Goal: Task Accomplishment & Management: Complete application form

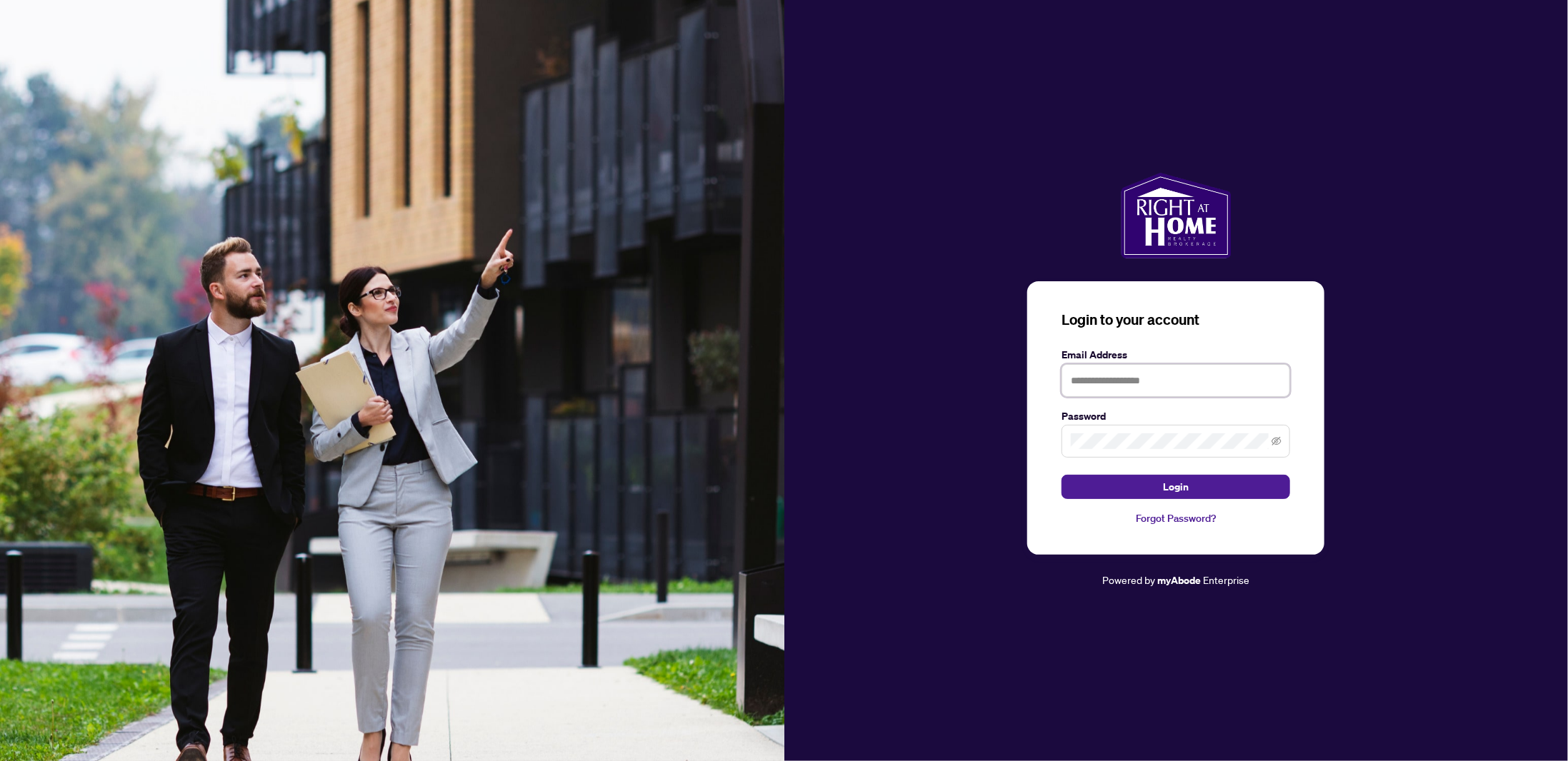
click at [1128, 377] on input "text" at bounding box center [1175, 381] width 229 height 33
type input "**********"
click at [1061, 475] on button "Login" at bounding box center [1175, 487] width 229 height 24
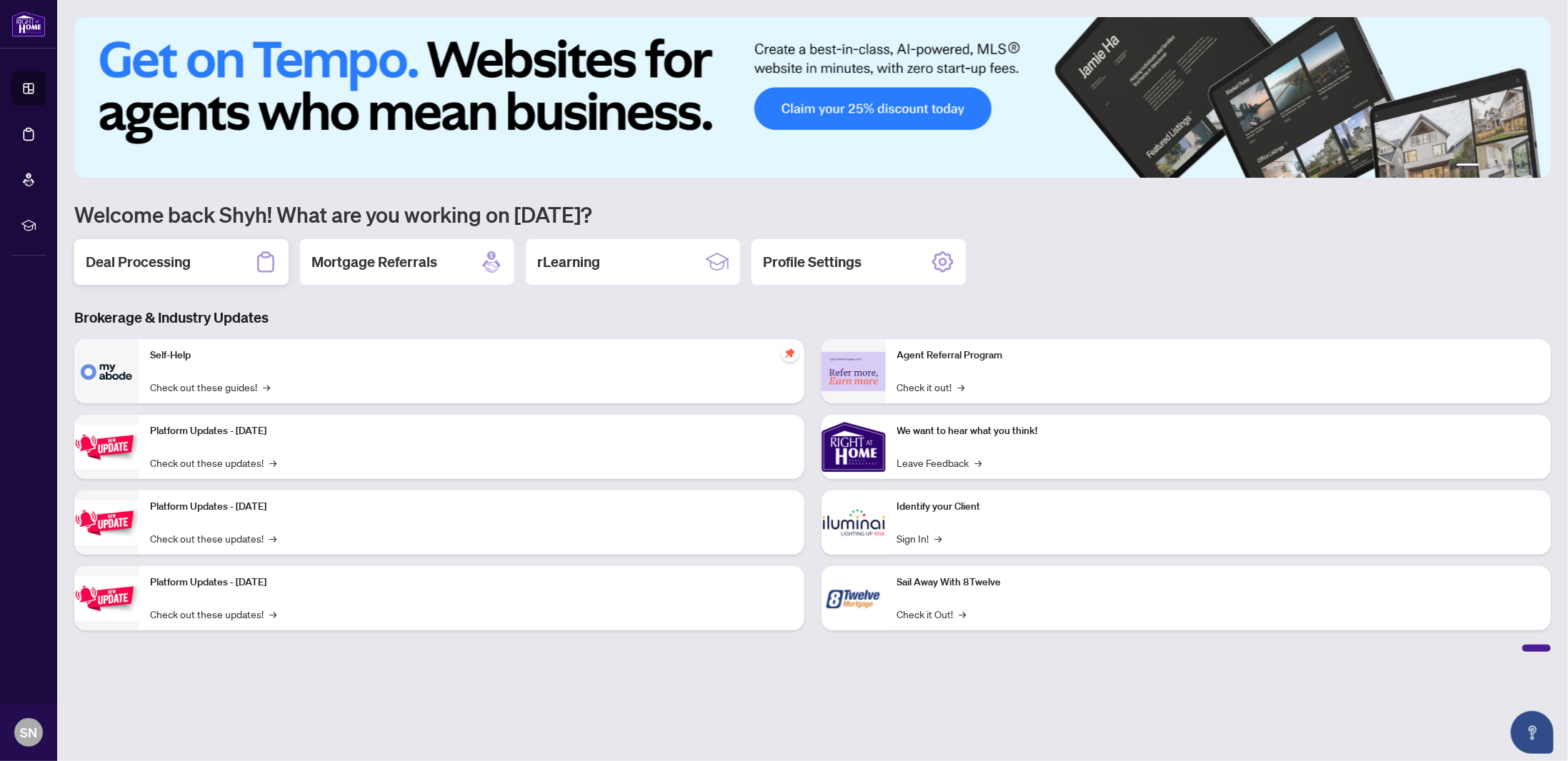
click at [189, 265] on h2 "Deal Processing" at bounding box center [138, 262] width 105 height 20
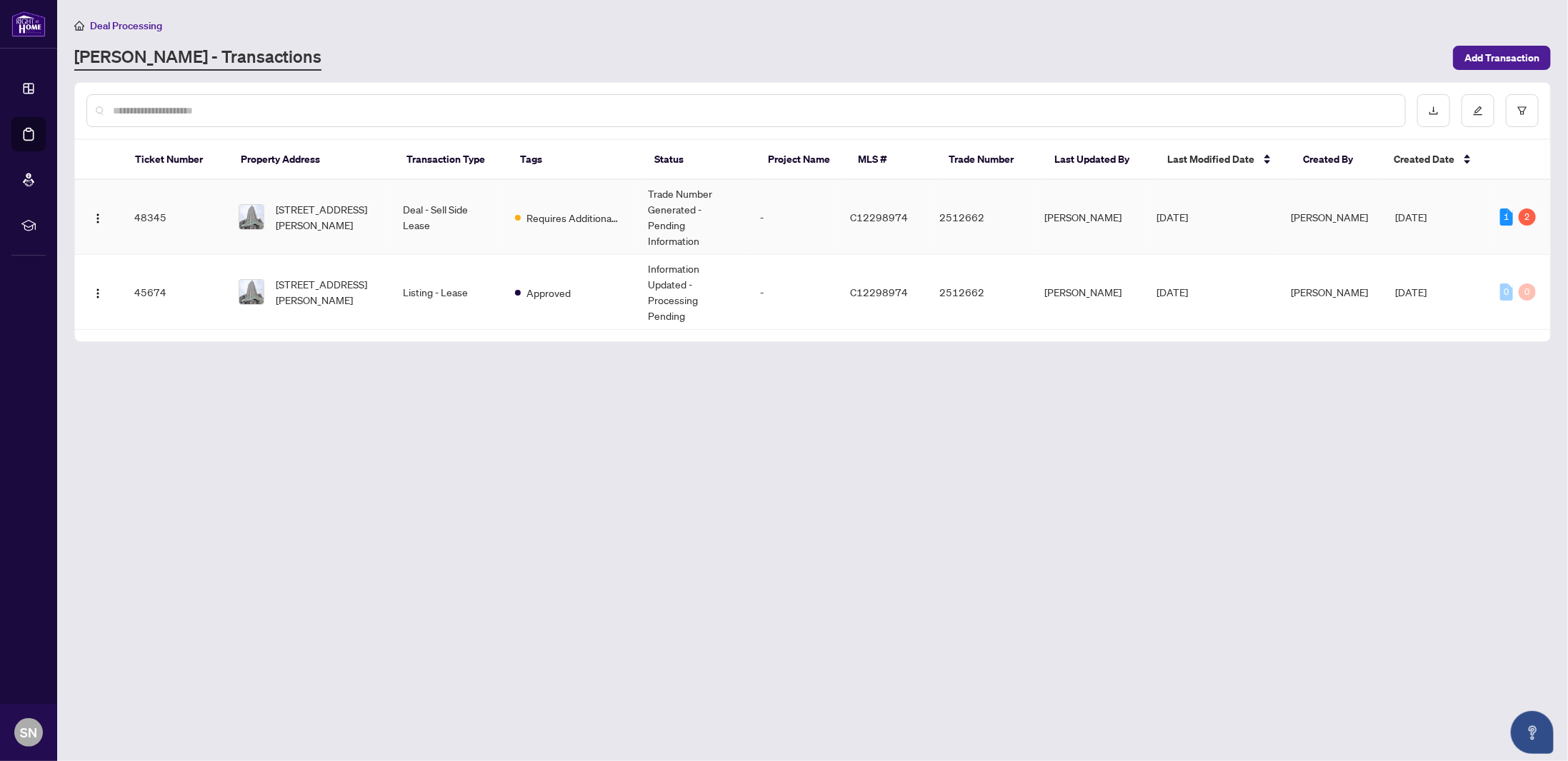
click at [515, 222] on td "Requires Additional Docs" at bounding box center [570, 217] width 133 height 75
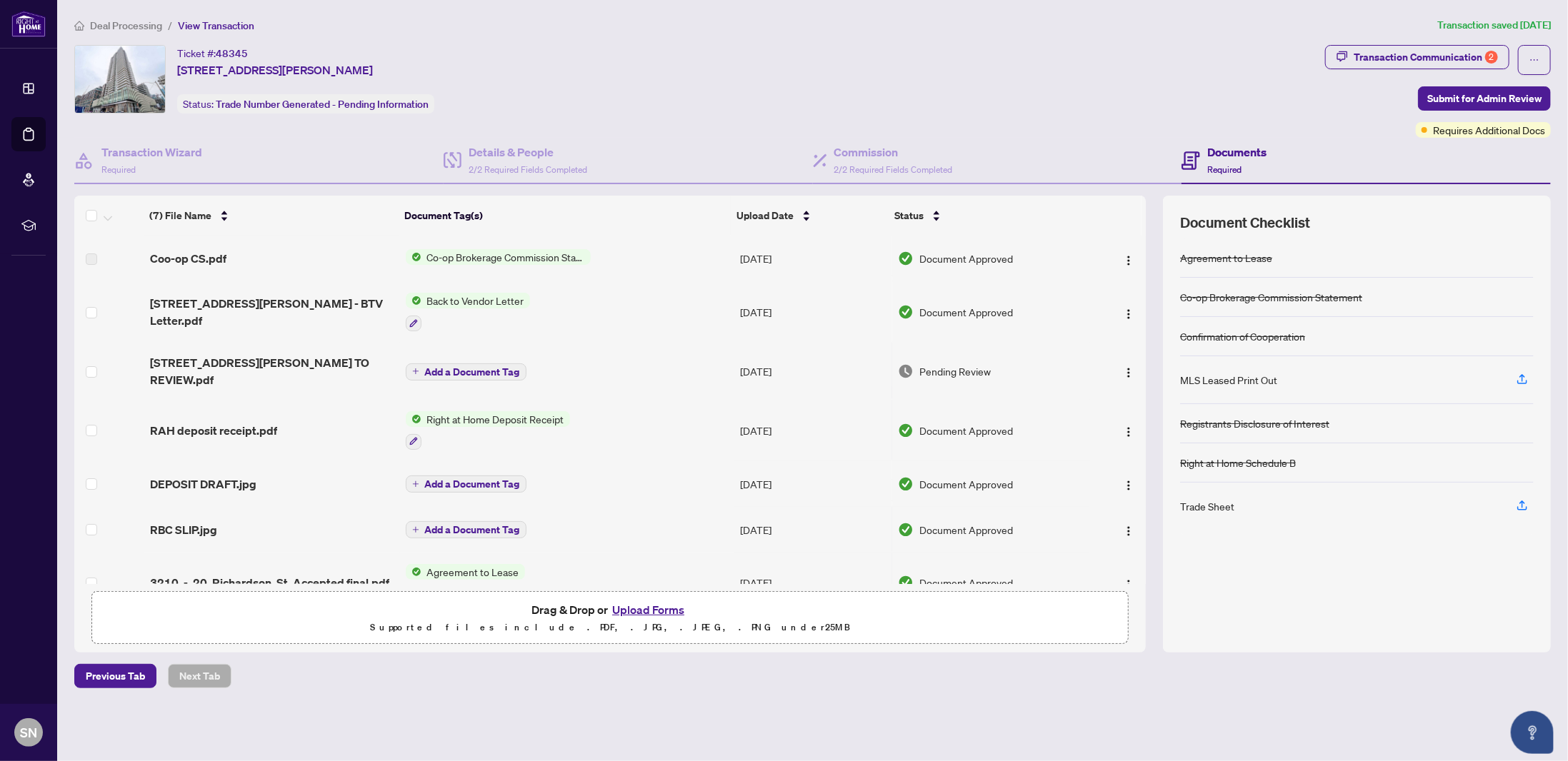
scroll to position [32, 0]
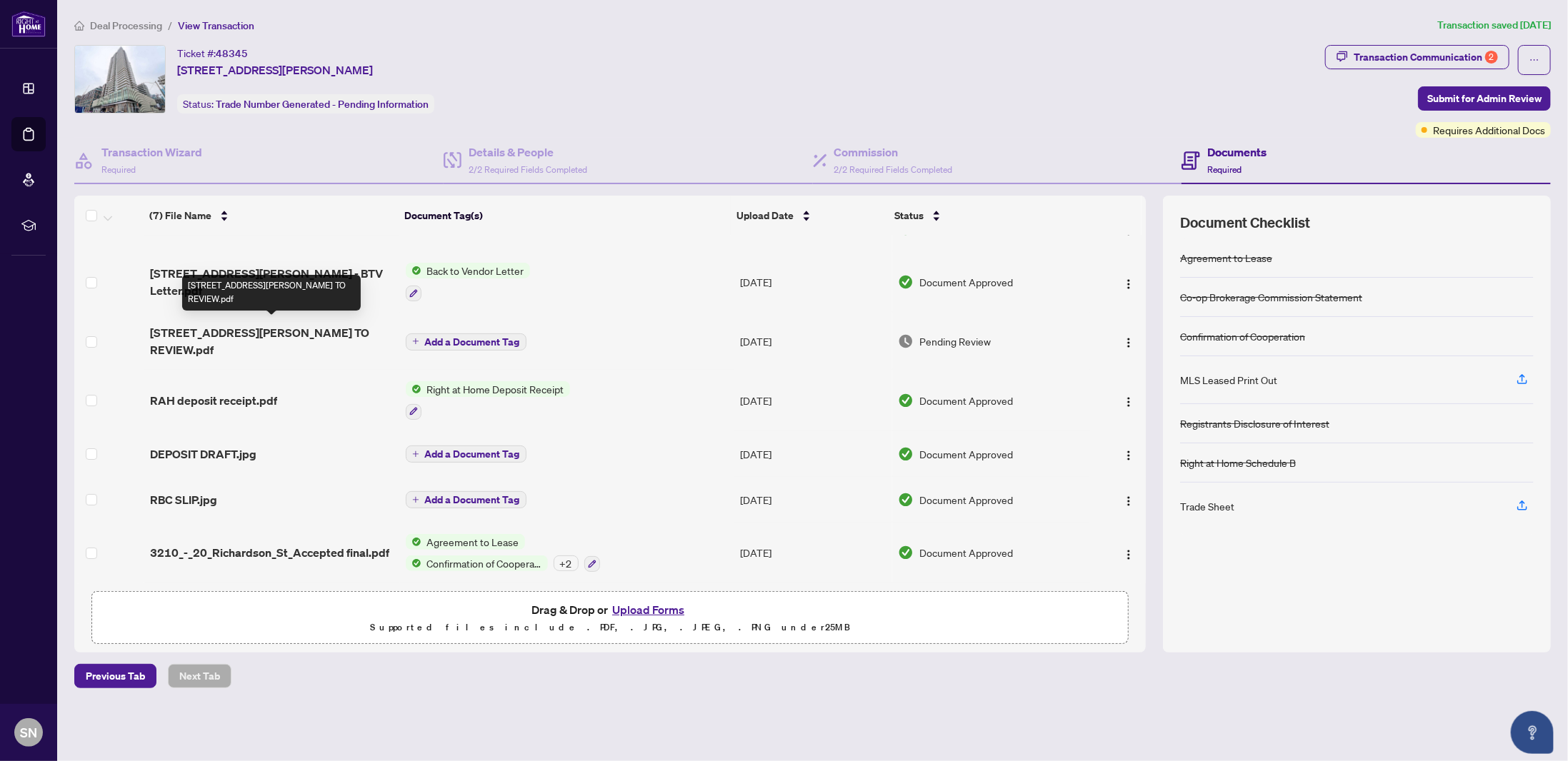
click at [240, 334] on span "[STREET_ADDRESS][PERSON_NAME] TO REVIEW.pdf" at bounding box center [272, 341] width 244 height 34
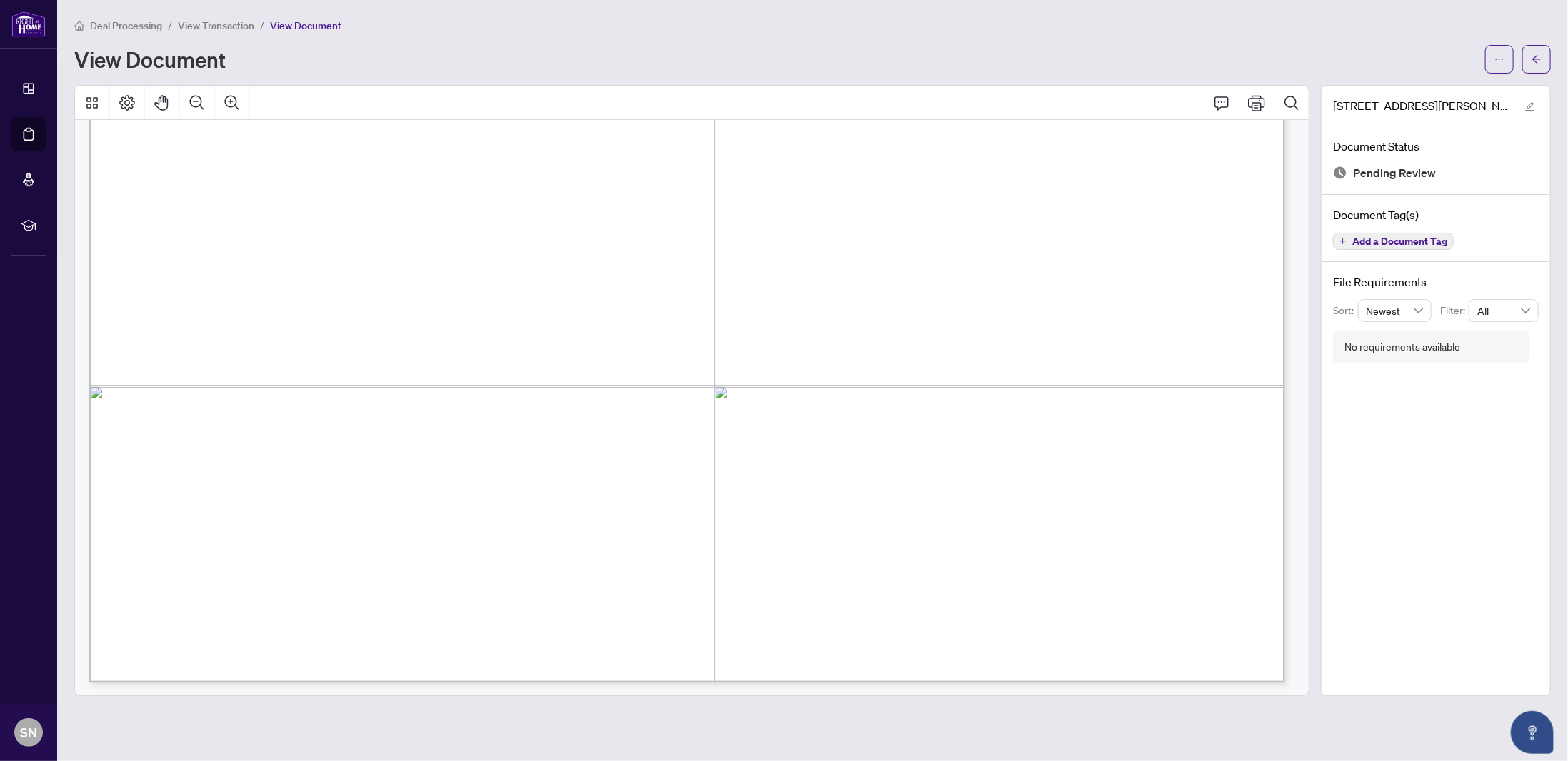
scroll to position [642, 0]
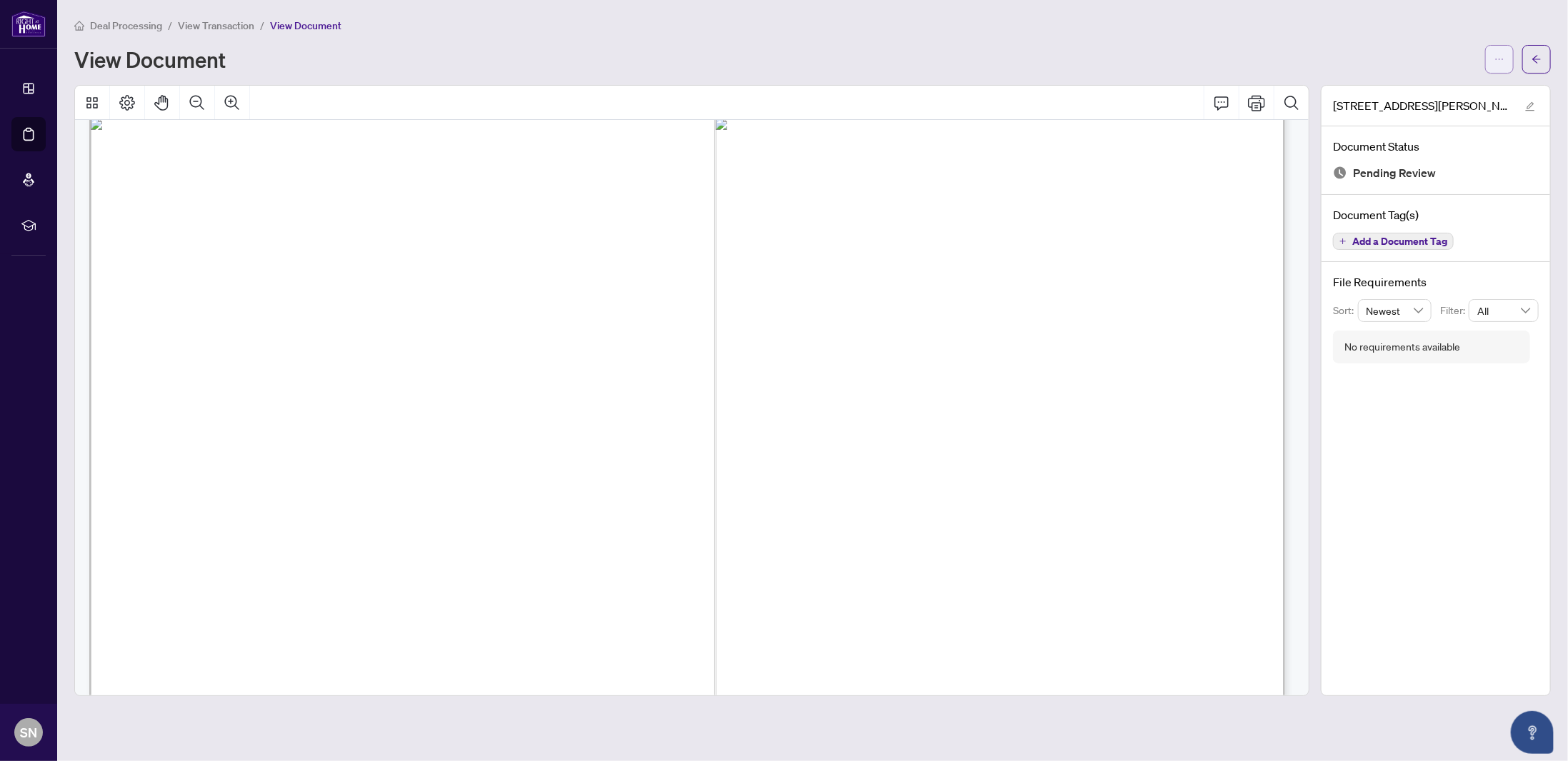
click at [1505, 58] on button "button" at bounding box center [1499, 60] width 29 height 29
click at [1404, 94] on span "Download" at bounding box center [1447, 90] width 109 height 16
click at [226, 23] on span "View Transaction" at bounding box center [216, 26] width 76 height 13
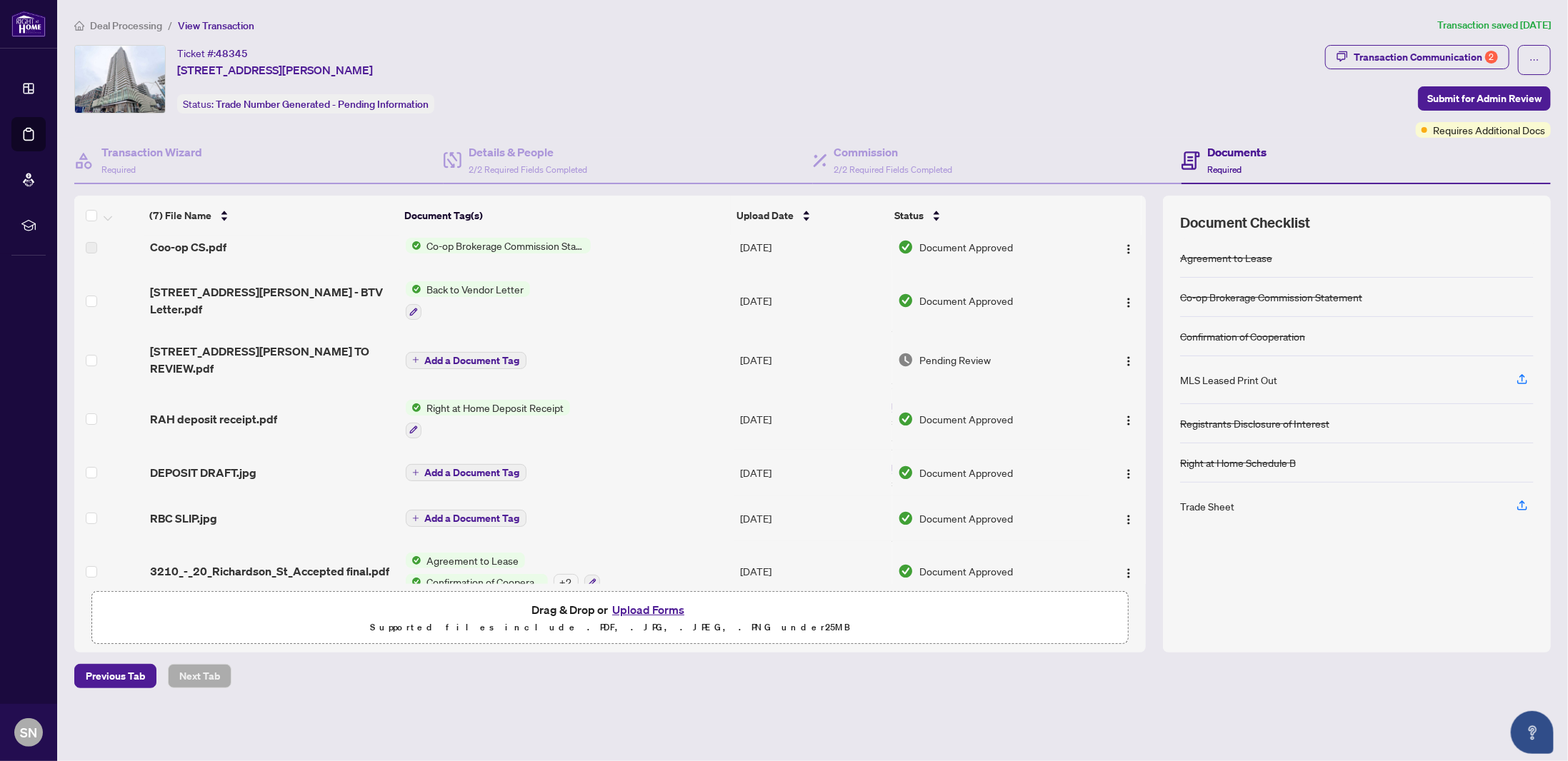
scroll to position [32, 0]
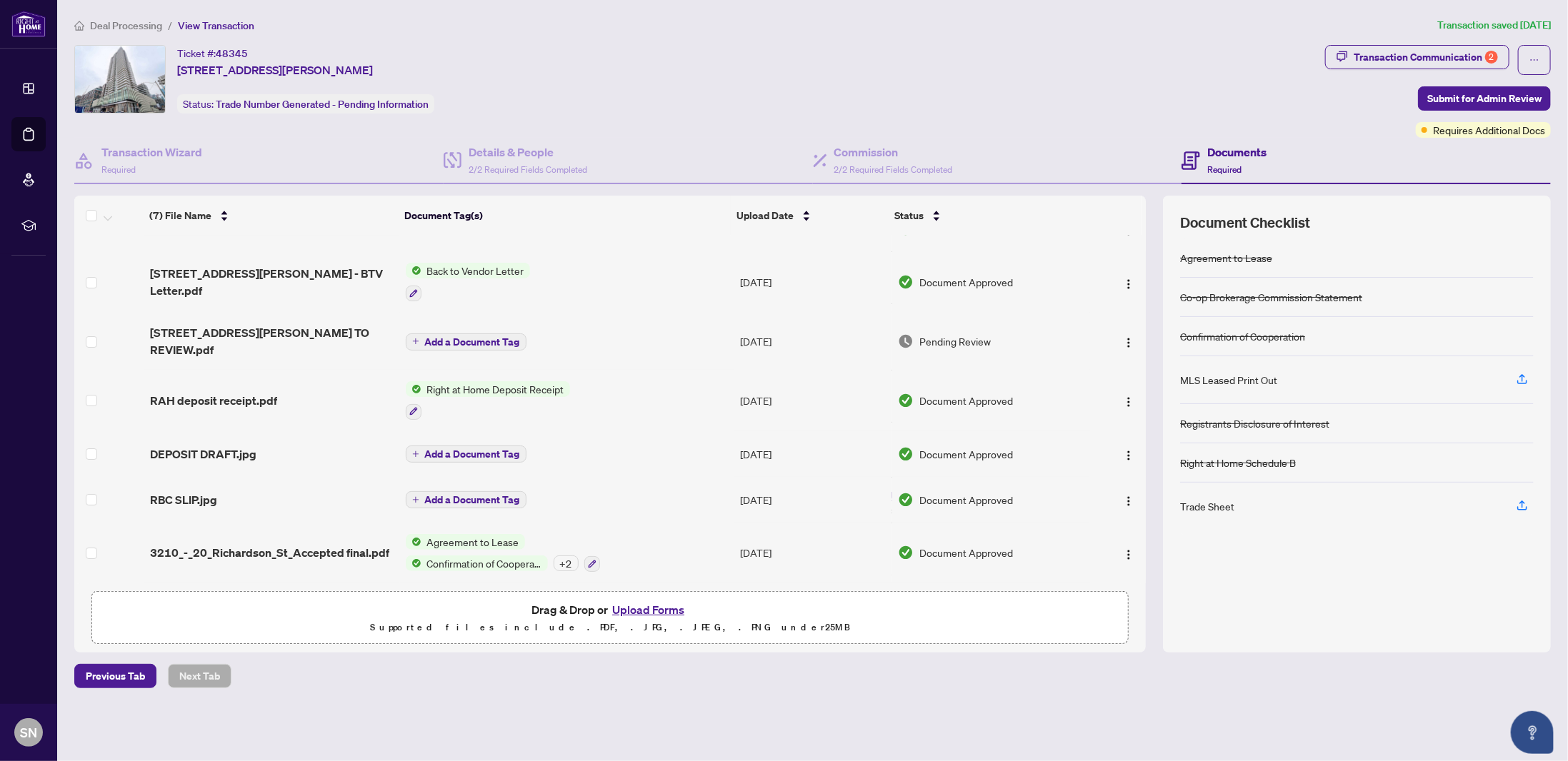
click at [641, 606] on button "Upload Forms" at bounding box center [648, 609] width 81 height 19
click at [1524, 505] on icon "button" at bounding box center [1521, 505] width 13 height 13
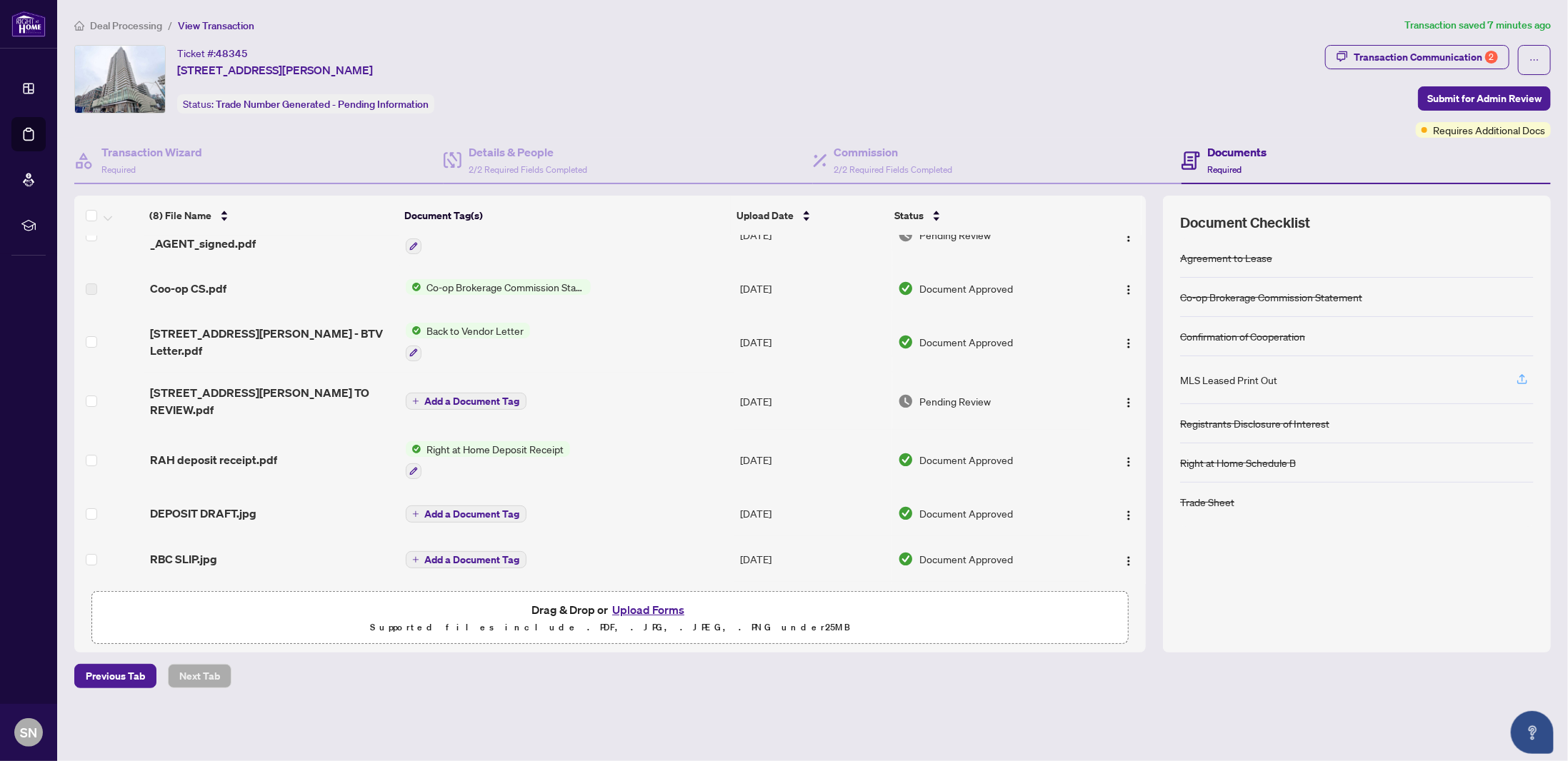
click at [1520, 374] on icon "button" at bounding box center [1521, 379] width 13 height 13
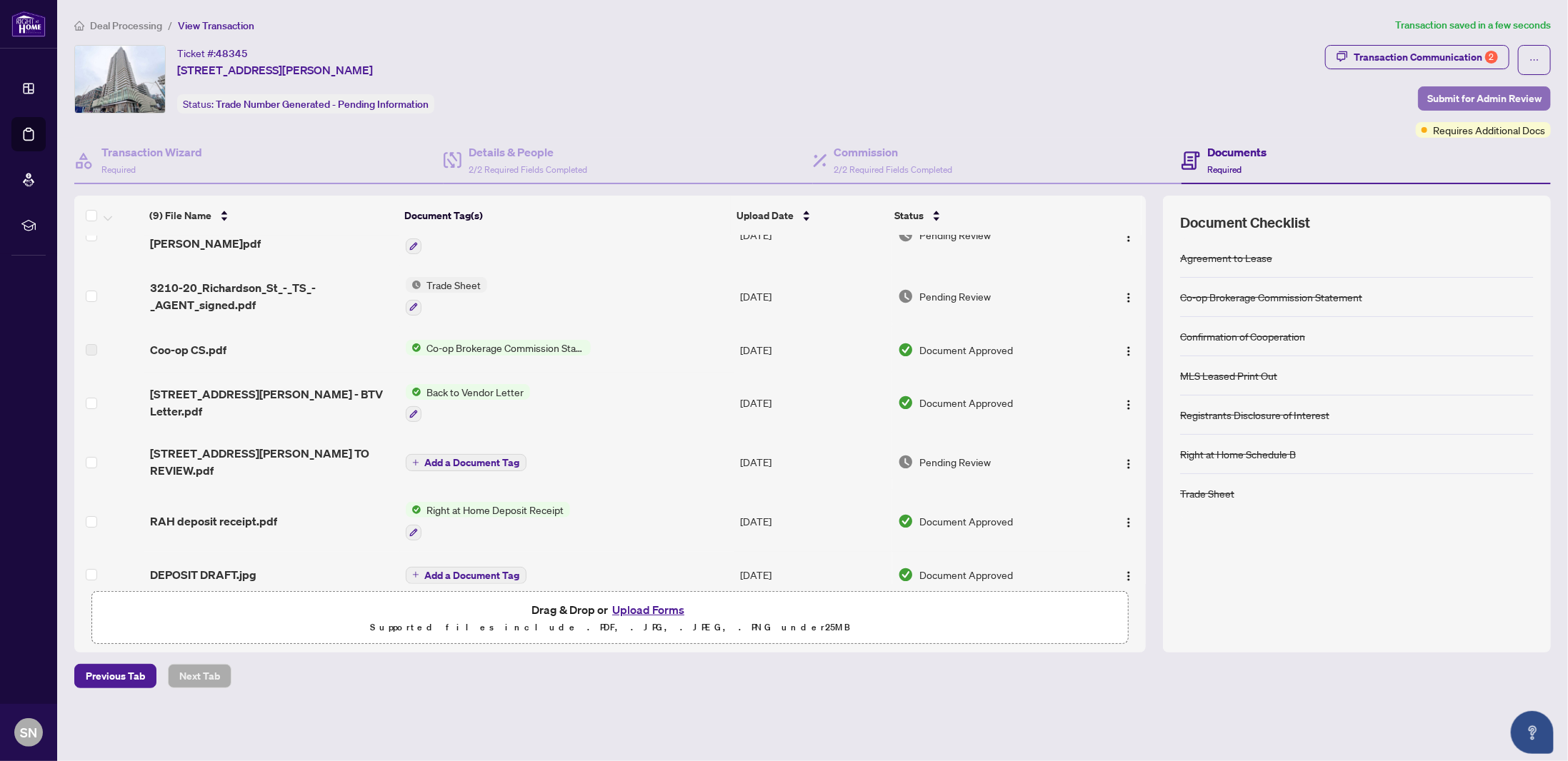
click at [1485, 94] on span "Submit for Admin Review" at bounding box center [1484, 99] width 115 height 23
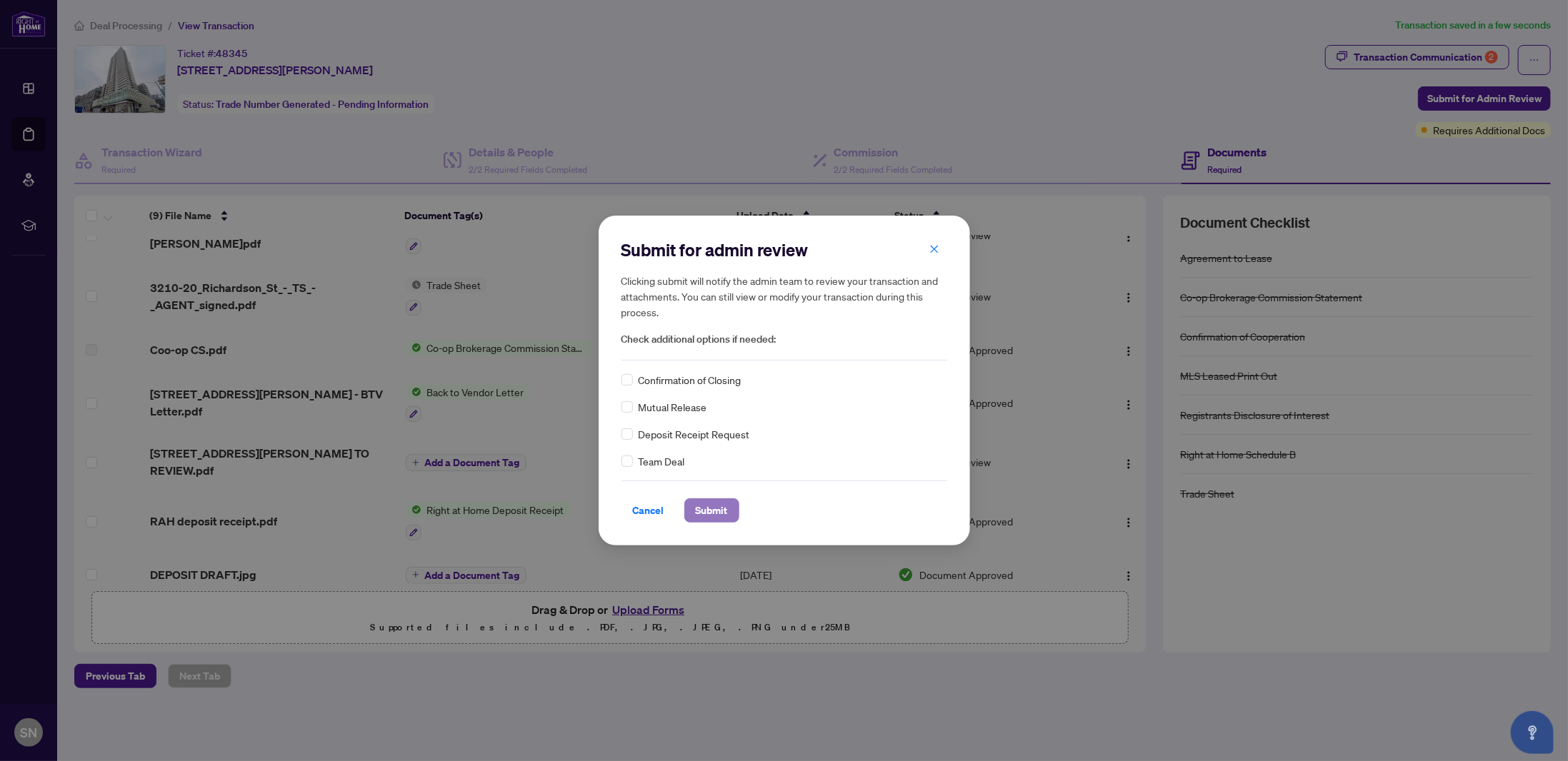
click at [717, 517] on span "Submit" at bounding box center [711, 511] width 32 height 23
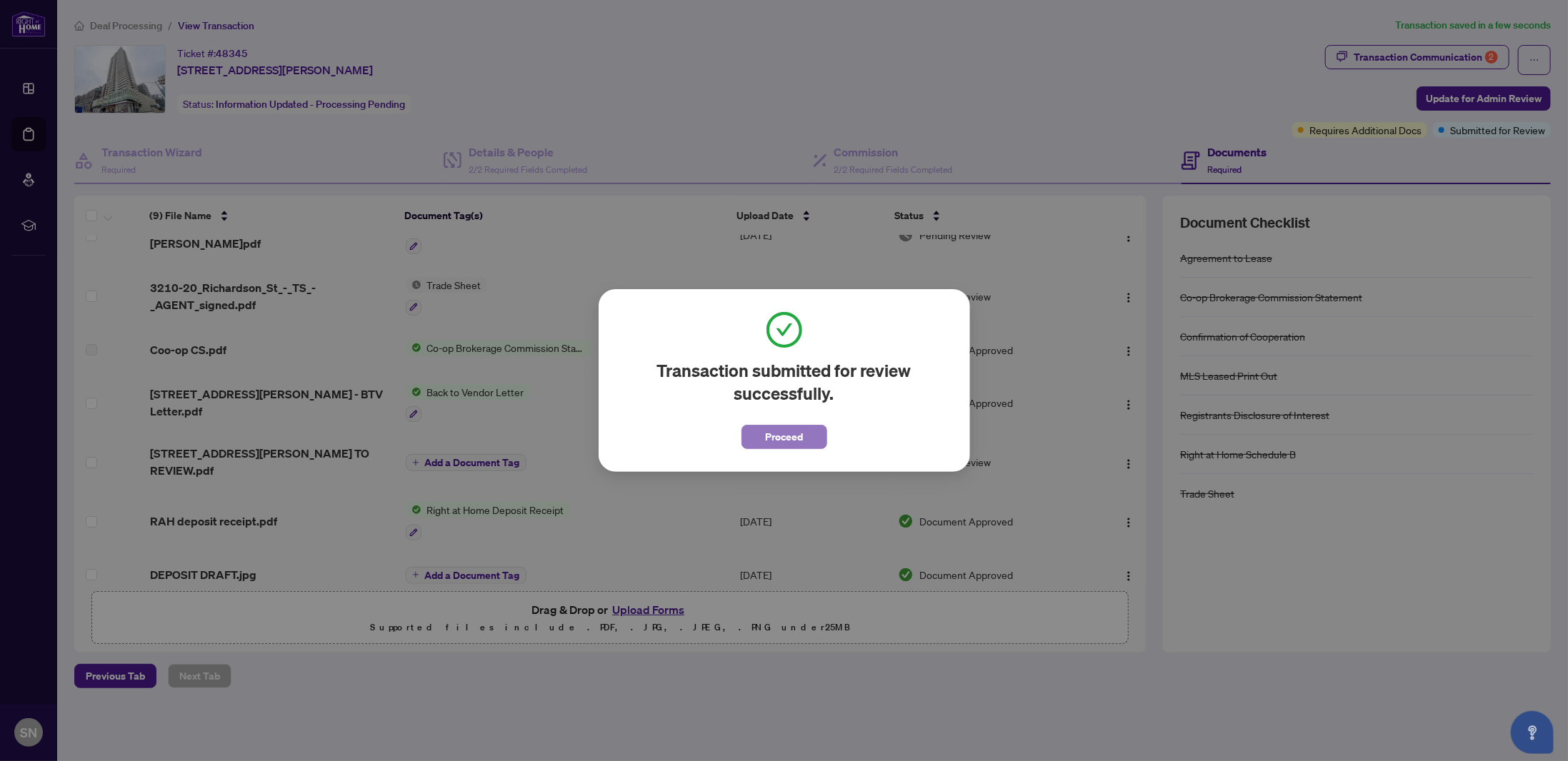
click at [775, 435] on span "Proceed" at bounding box center [784, 437] width 38 height 23
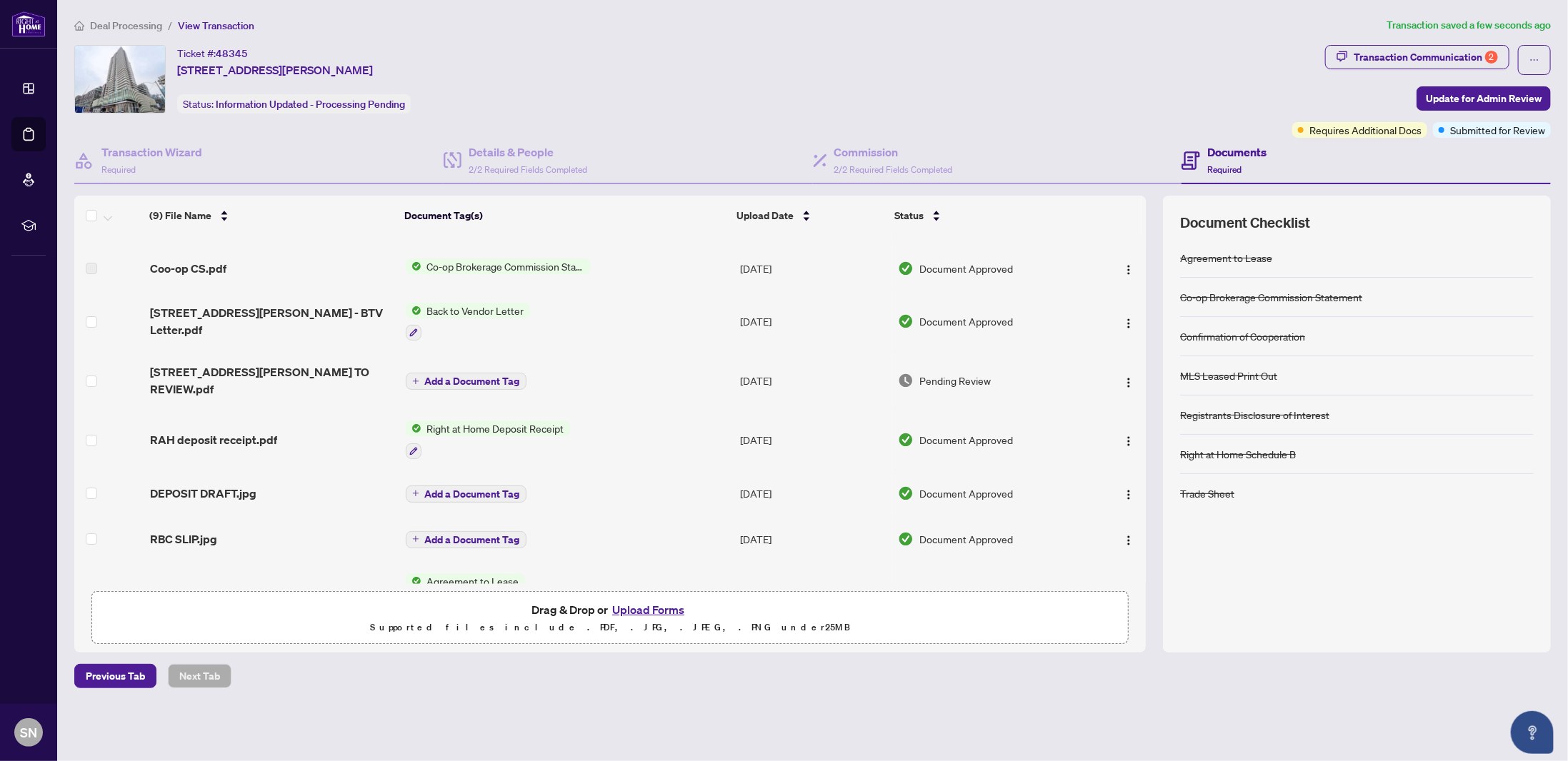
scroll to position [152, 0]
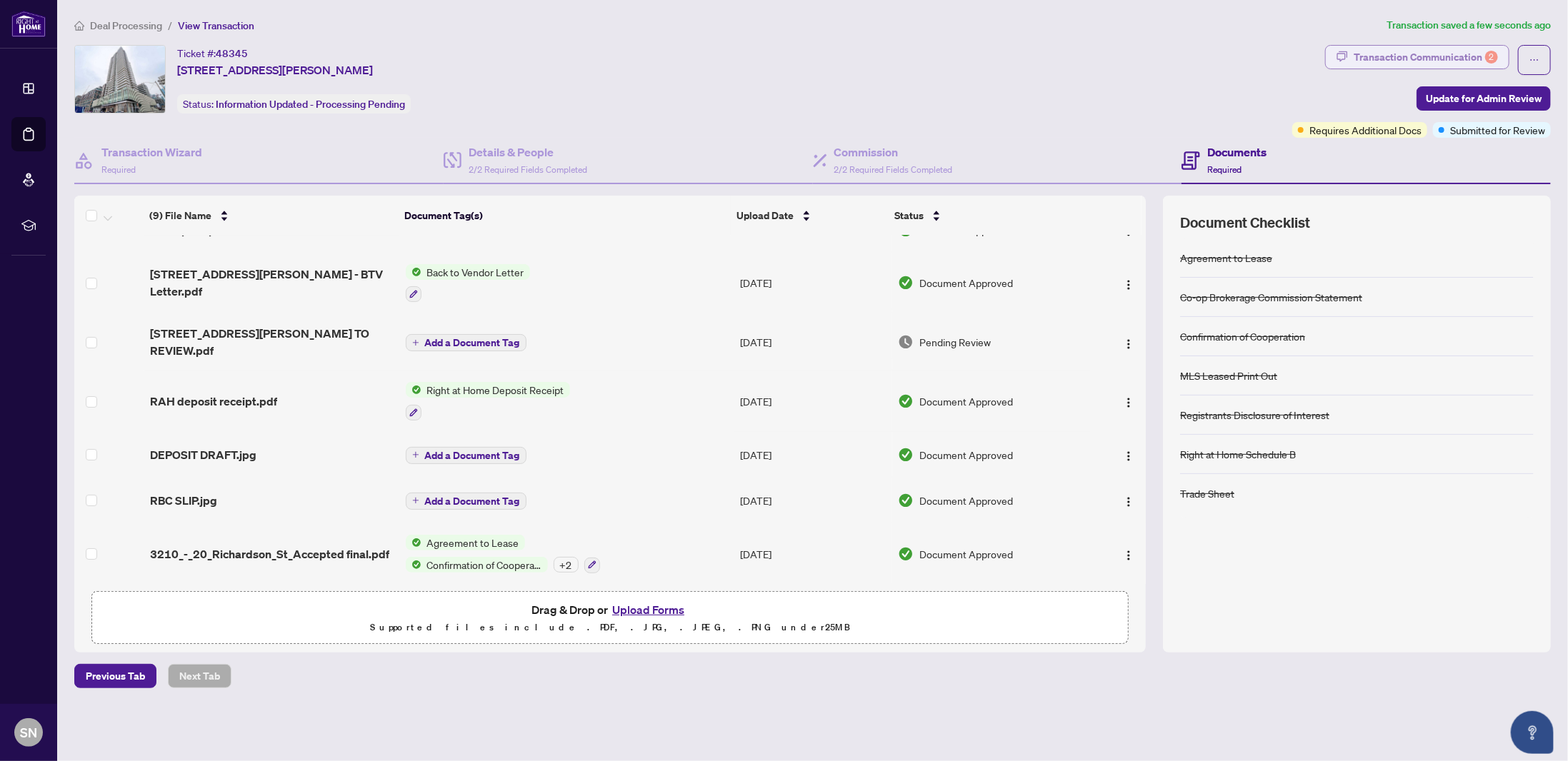
click at [1385, 54] on div "Transaction Communication 2" at bounding box center [1425, 57] width 144 height 23
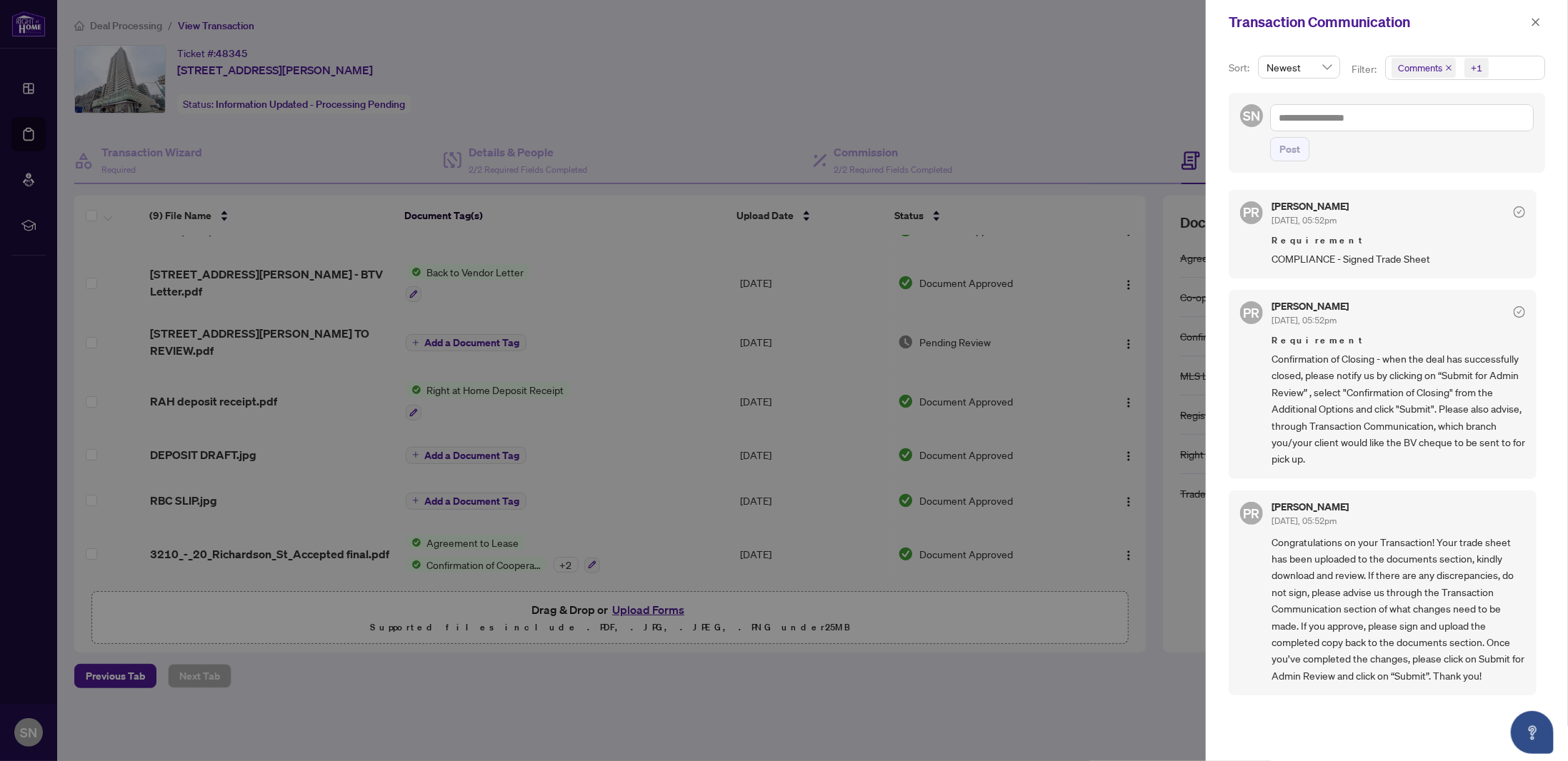
scroll to position [0, 0]
click at [1533, 20] on icon "close" at bounding box center [1535, 22] width 10 height 10
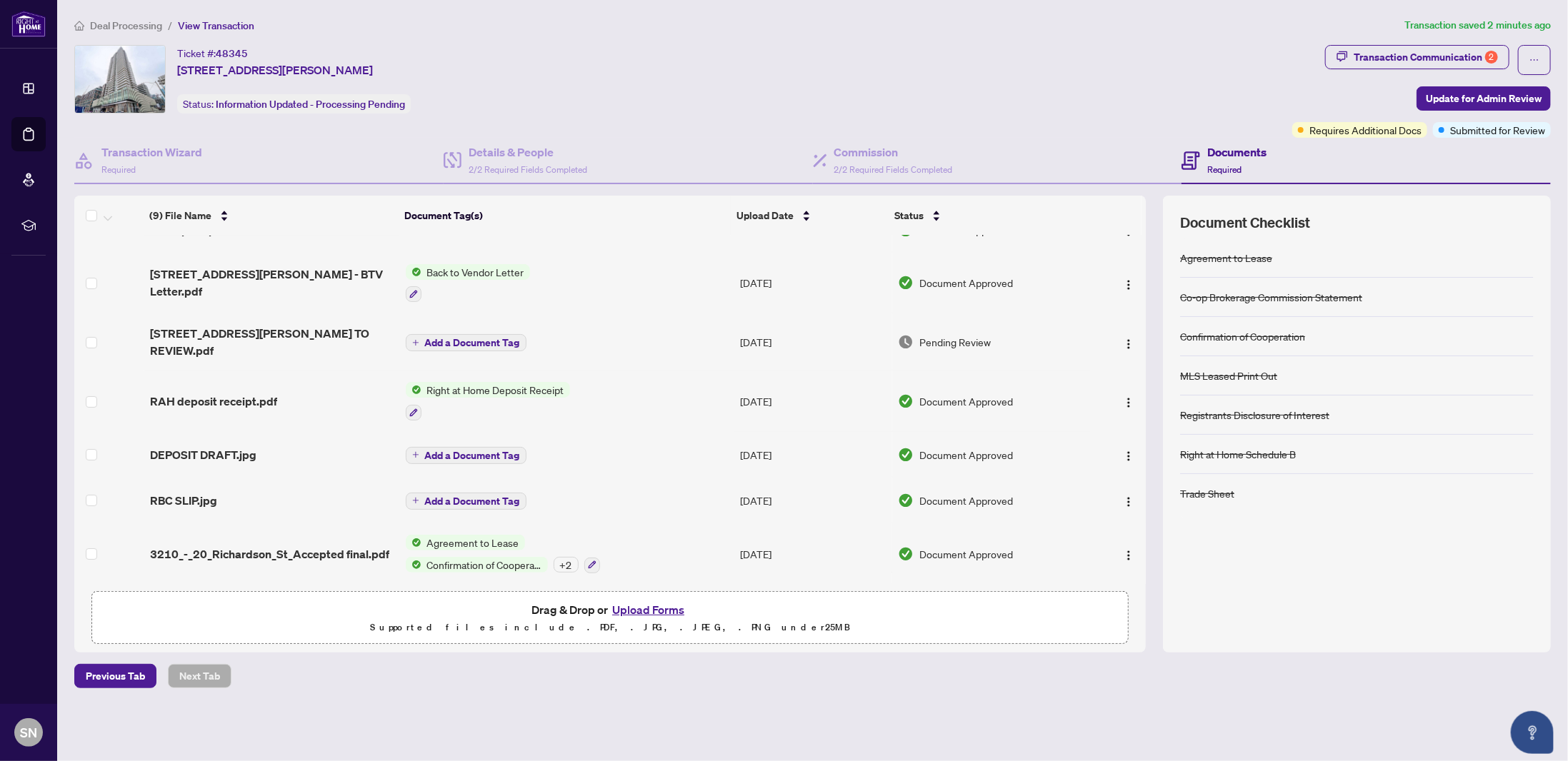
click at [879, 82] on div "Ticket #: 48345 [STREET_ADDRESS][PERSON_NAME] Status: Information Updated - Pro…" at bounding box center [680, 79] width 1212 height 69
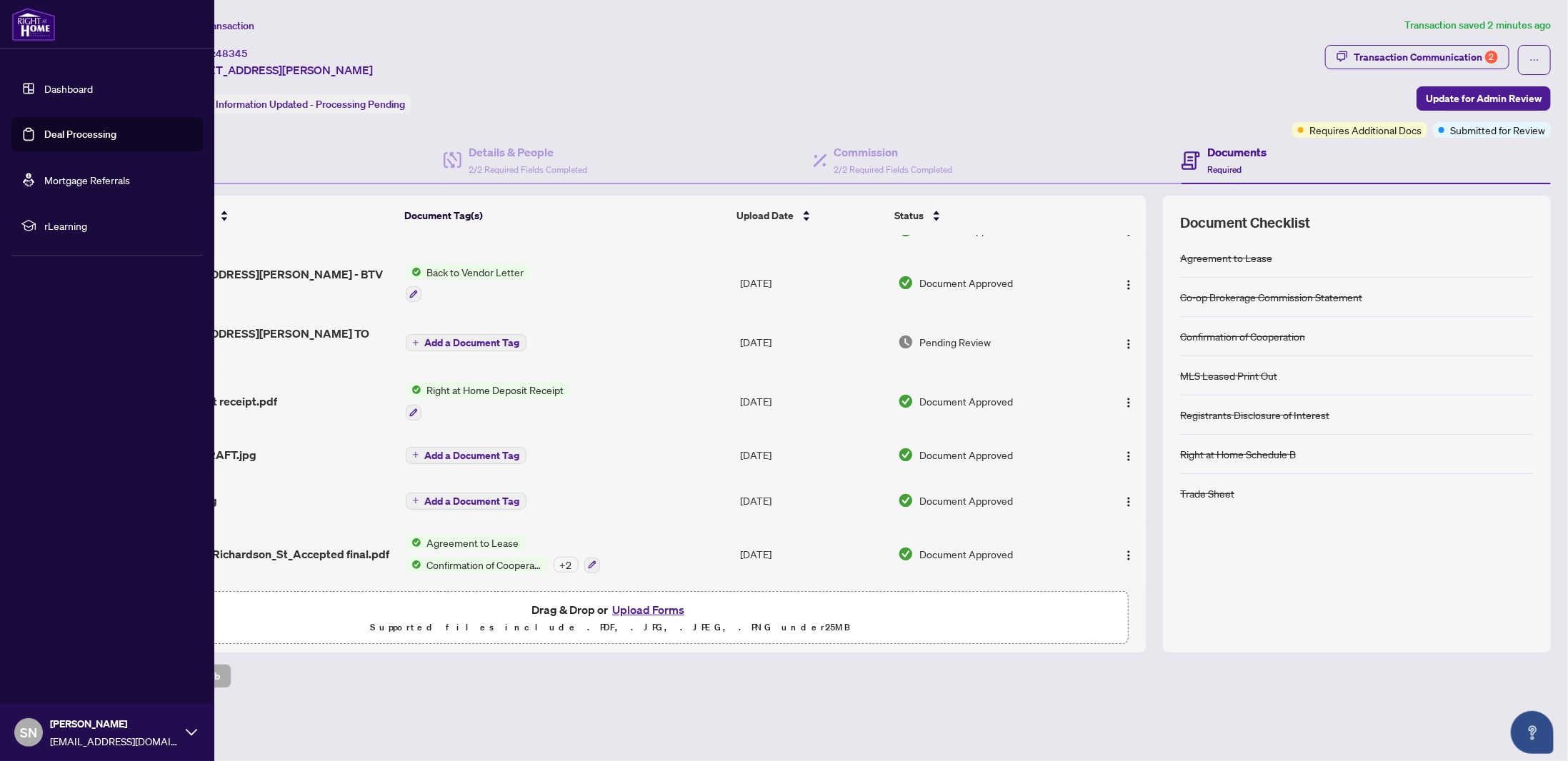
click at [57, 91] on link "Dashboard" at bounding box center [69, 88] width 48 height 13
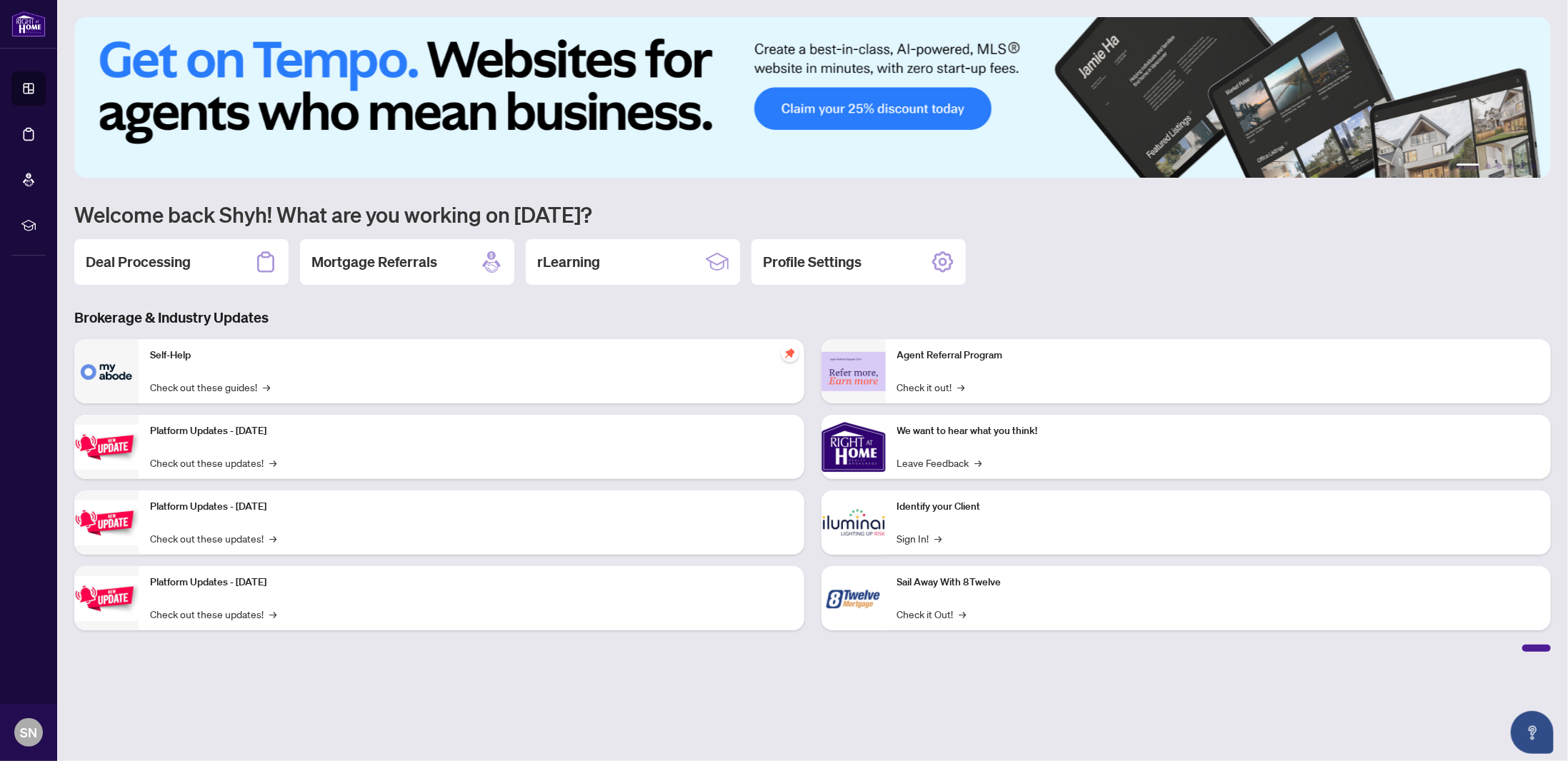
click at [621, 314] on h3 "Brokerage & Industry Updates" at bounding box center [812, 318] width 1476 height 20
click at [1134, 250] on div "Deal Processing Mortgage Referrals rLearning Profile Settings" at bounding box center [812, 262] width 1476 height 46
